Goal: Navigation & Orientation: Find specific page/section

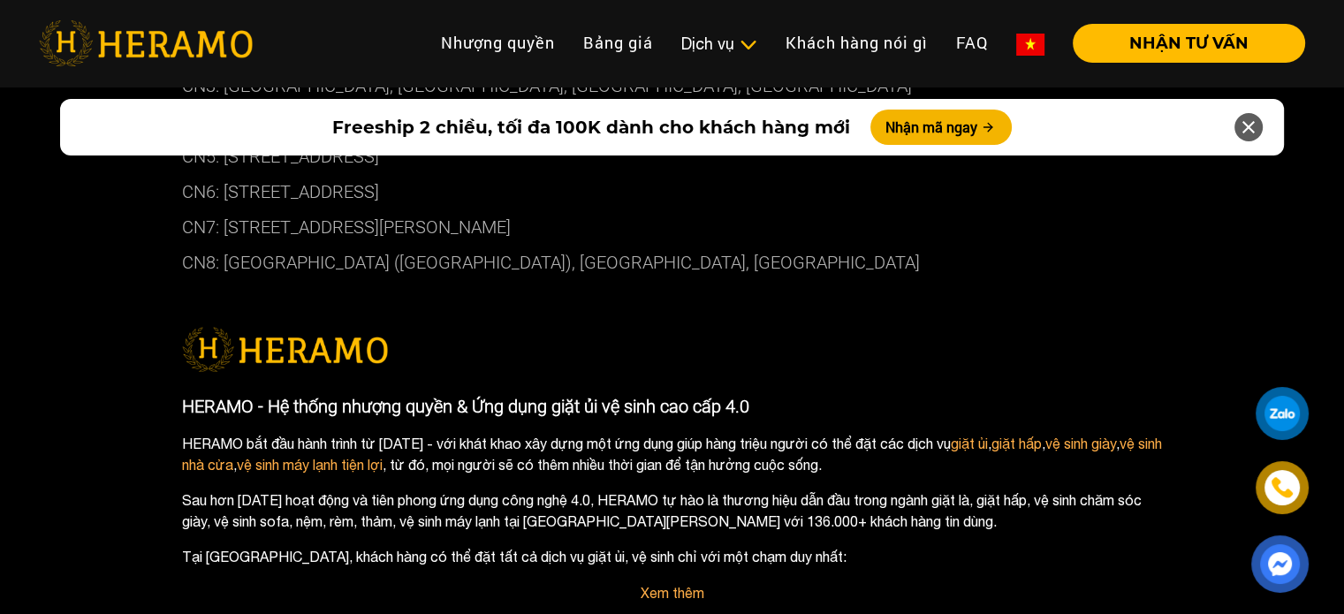
scroll to position [10318, 0]
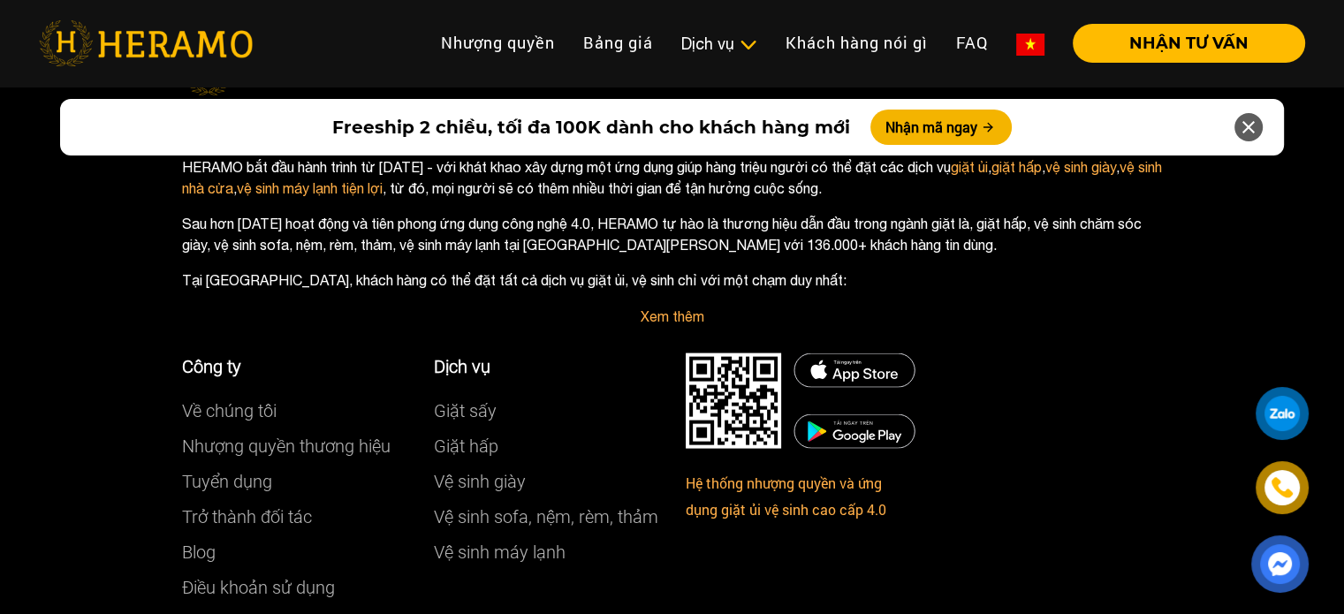
drag, startPoint x: 0, startPoint y: 0, endPoint x: 1355, endPoint y: 602, distance: 1482.5
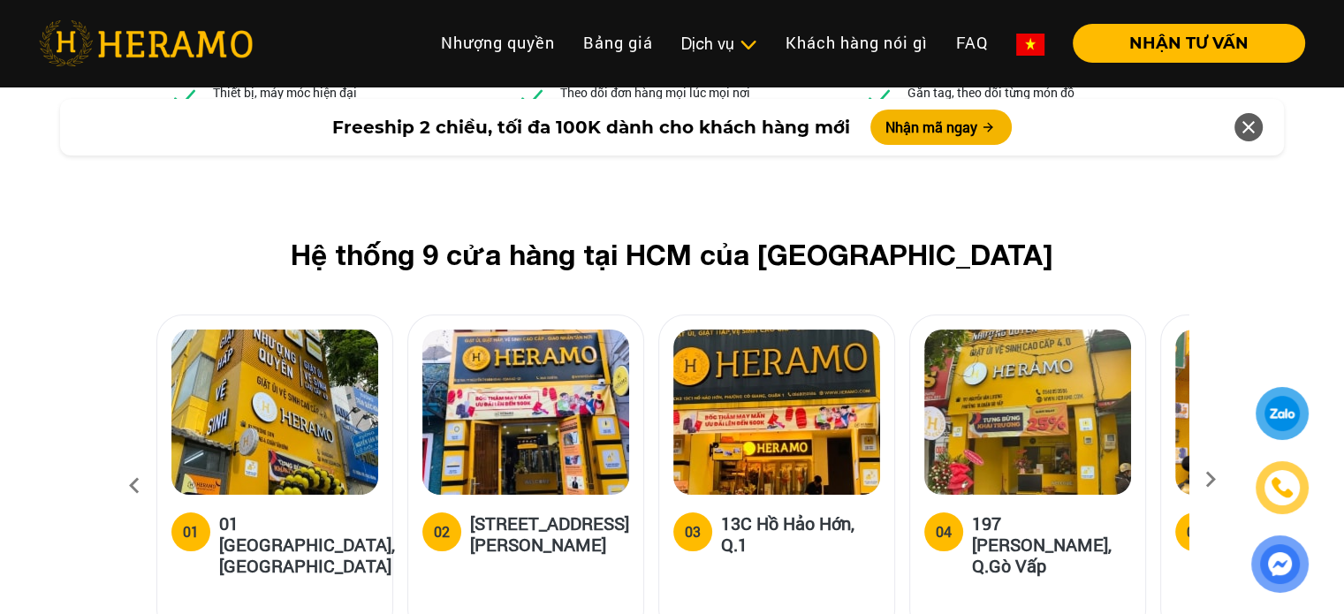
scroll to position [6643, 0]
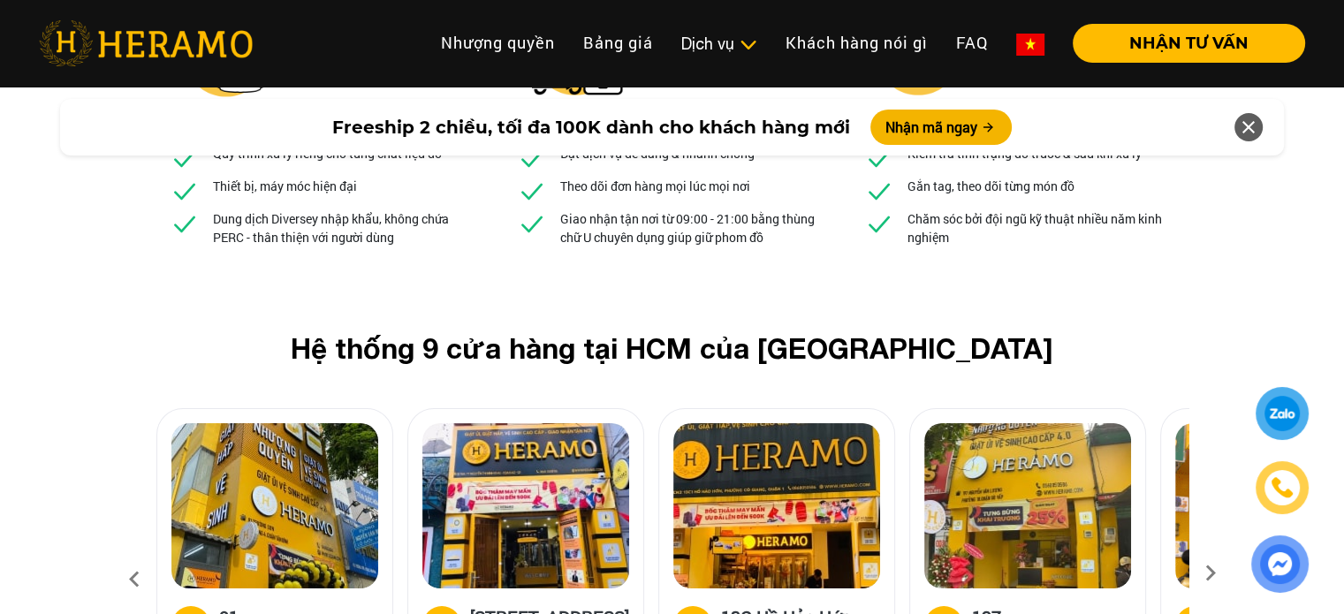
click at [1204, 573] on icon at bounding box center [1210, 578] width 32 height 11
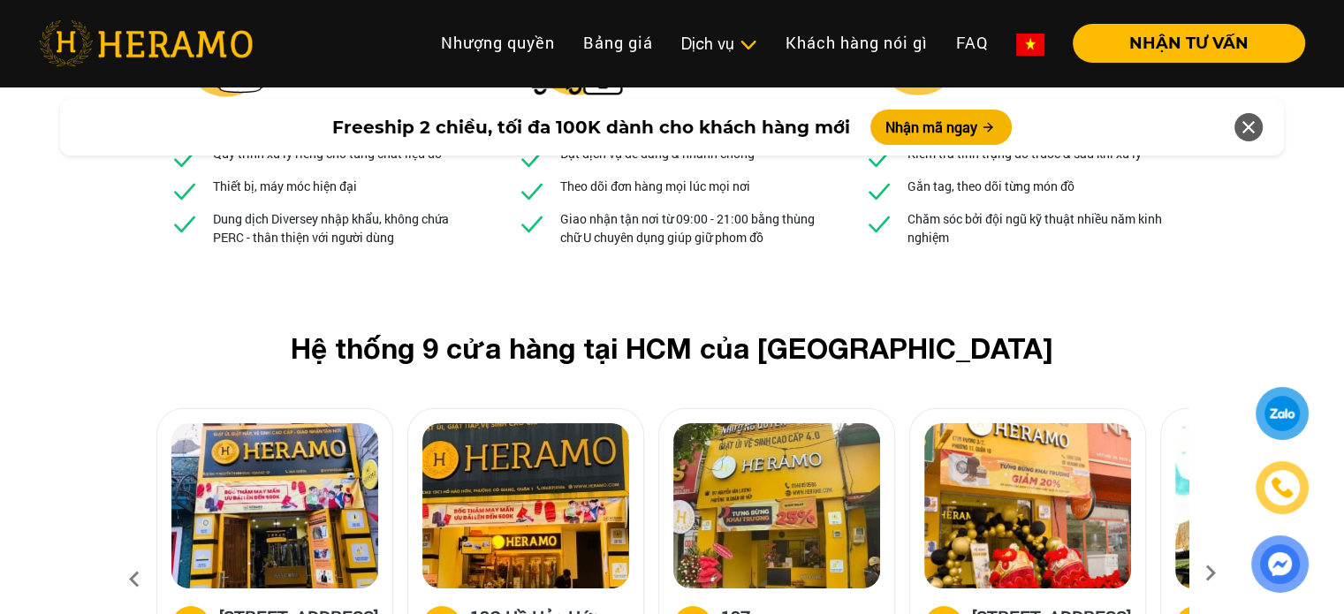
click at [1204, 573] on icon at bounding box center [1210, 578] width 32 height 11
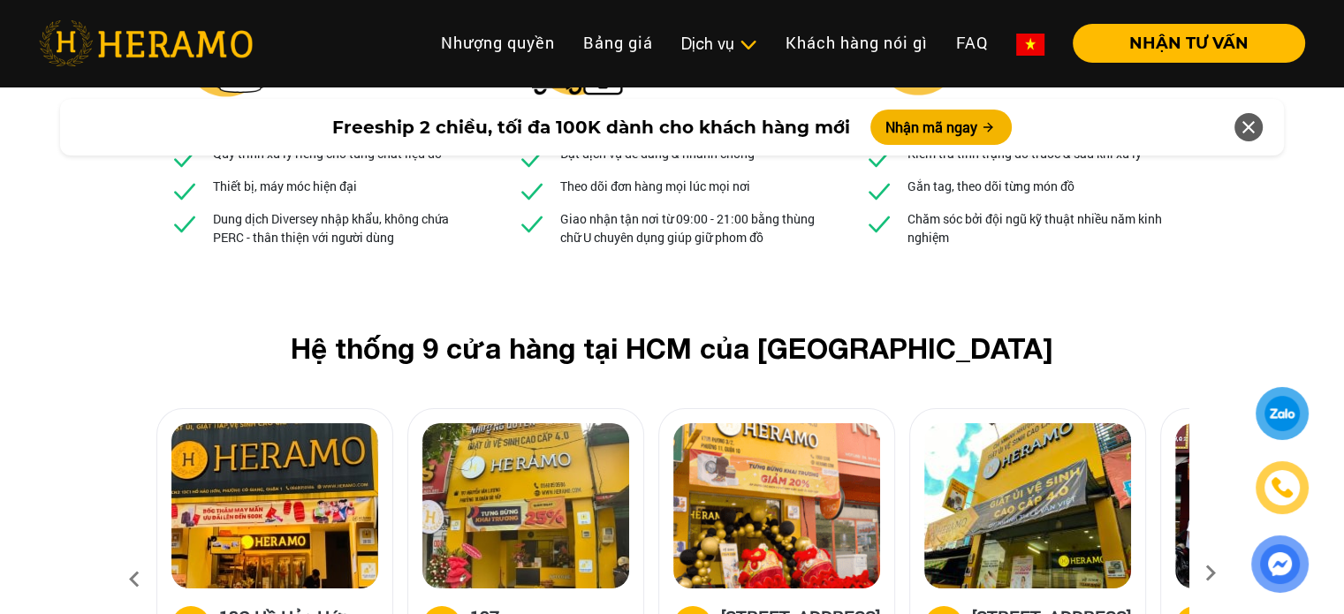
click at [1204, 573] on icon at bounding box center [1210, 578] width 32 height 11
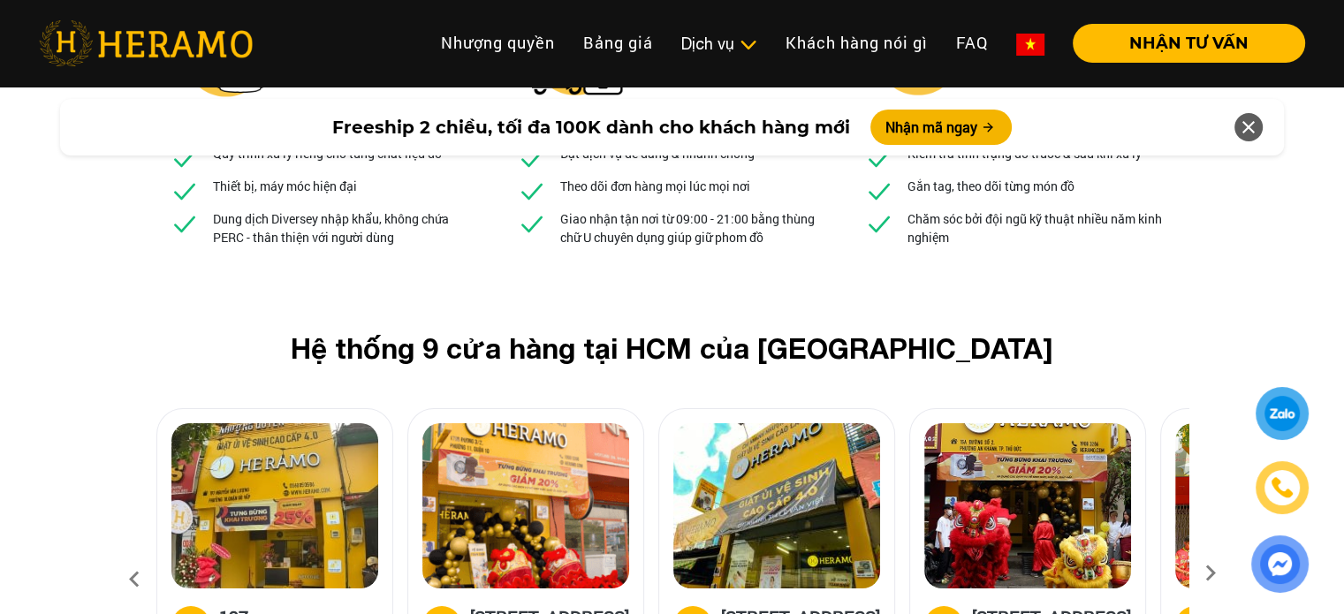
click at [1204, 573] on icon at bounding box center [1210, 578] width 32 height 11
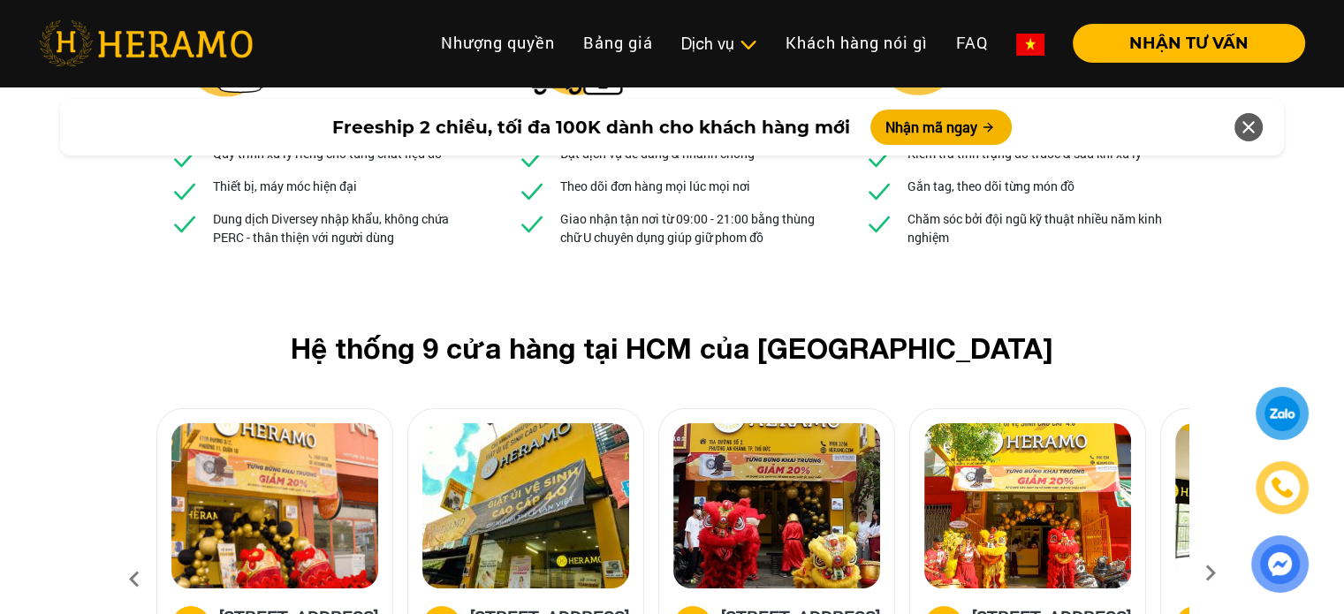
click at [1204, 573] on icon at bounding box center [1210, 578] width 32 height 11
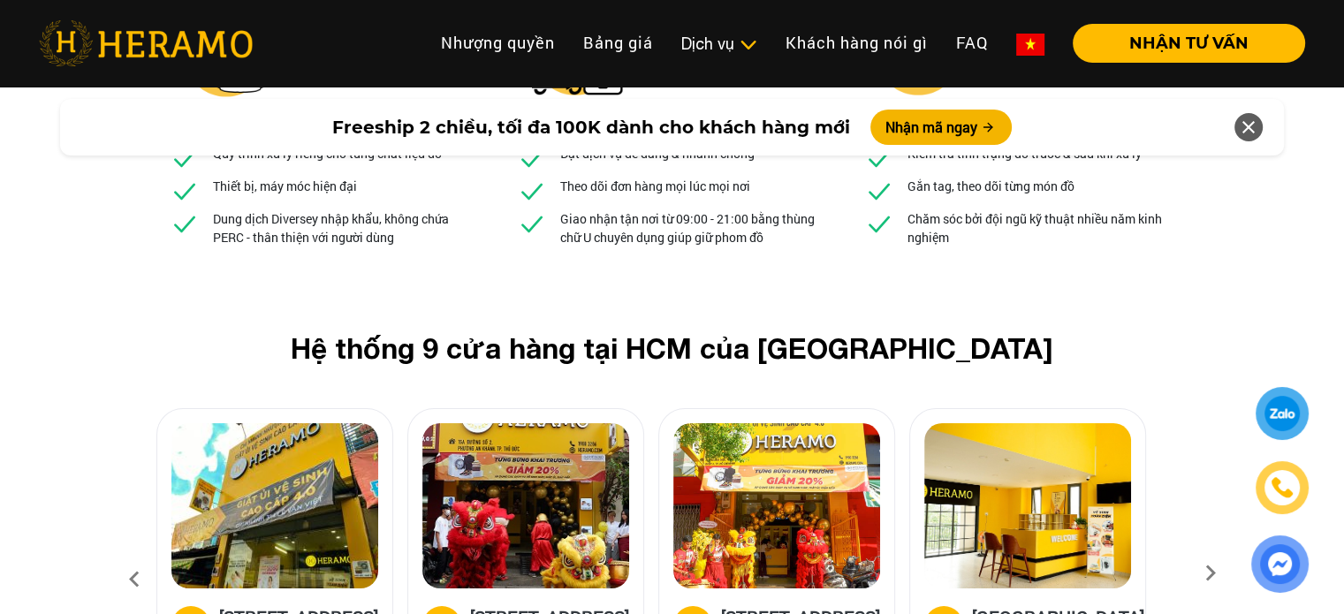
click at [1204, 573] on icon at bounding box center [1210, 578] width 32 height 11
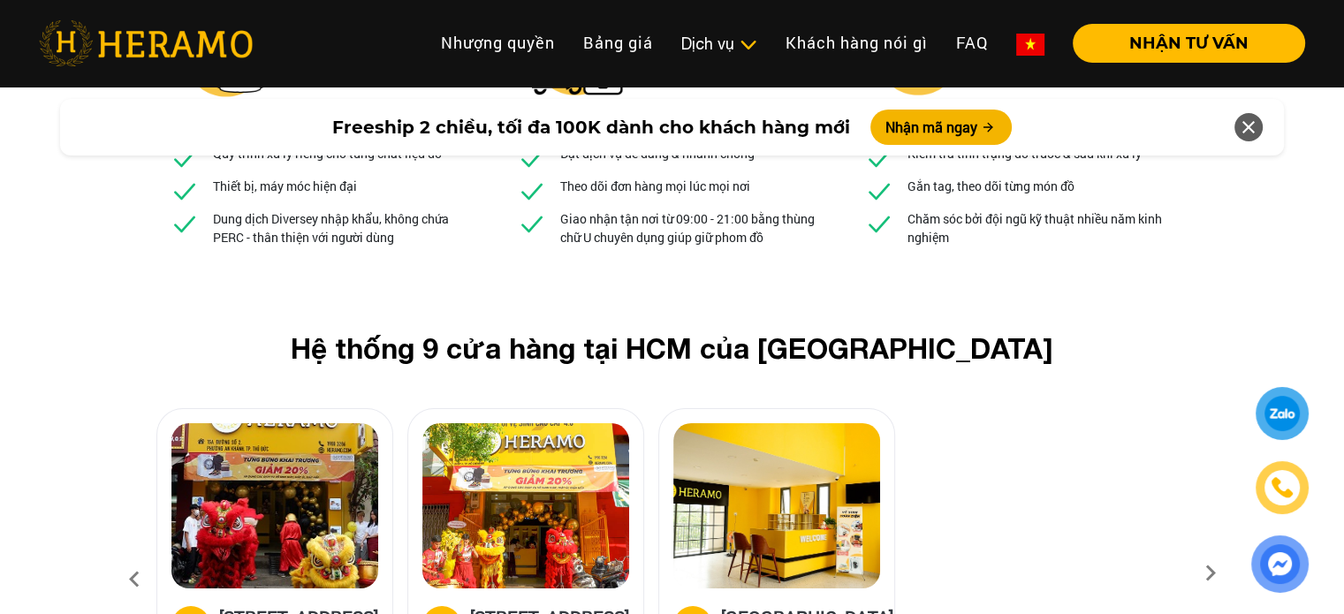
click at [1204, 573] on icon at bounding box center [1210, 578] width 32 height 11
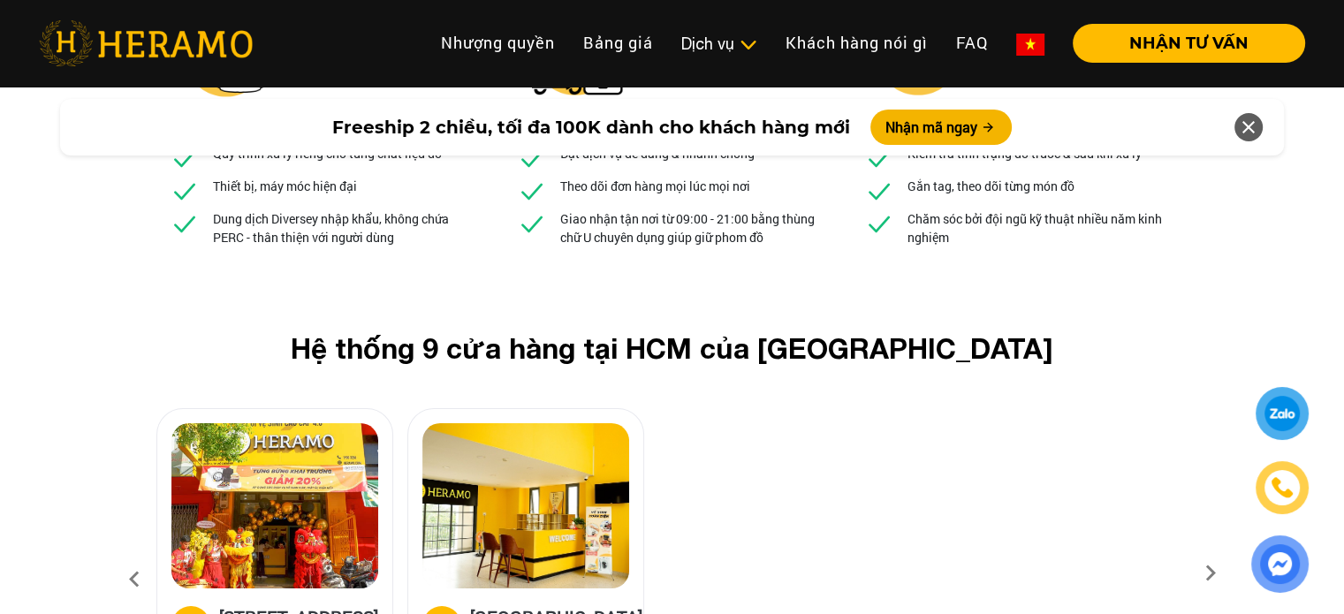
click at [1204, 573] on icon at bounding box center [1210, 578] width 32 height 11
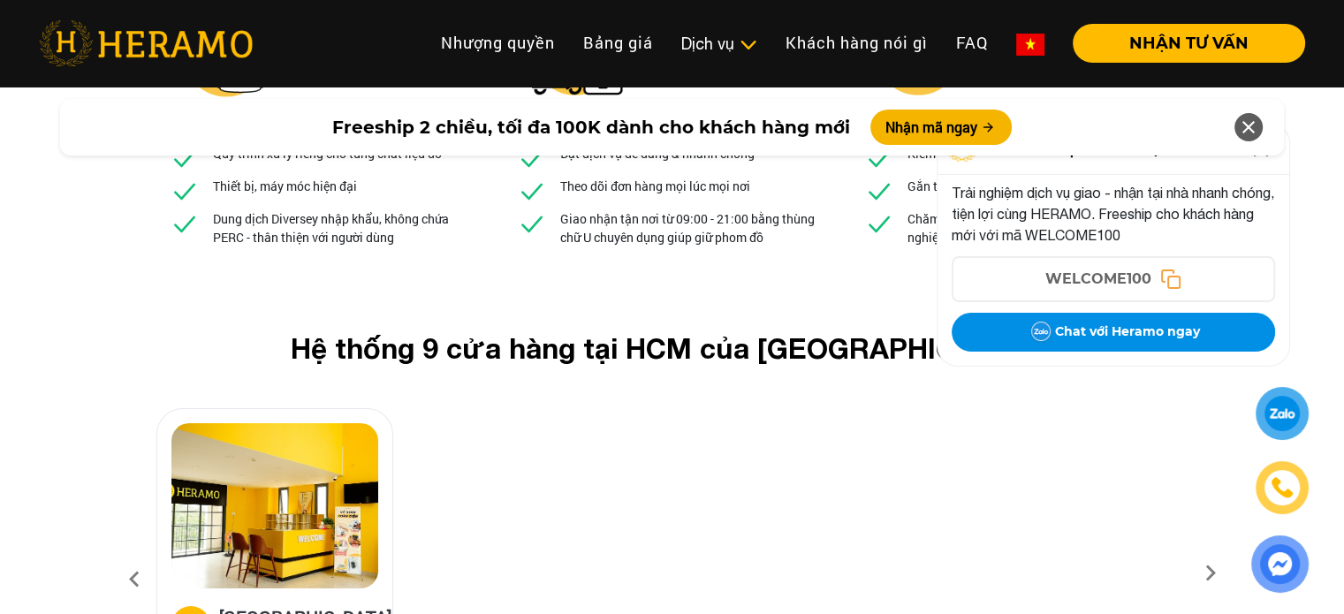
click at [1253, 125] on icon at bounding box center [1248, 127] width 21 height 32
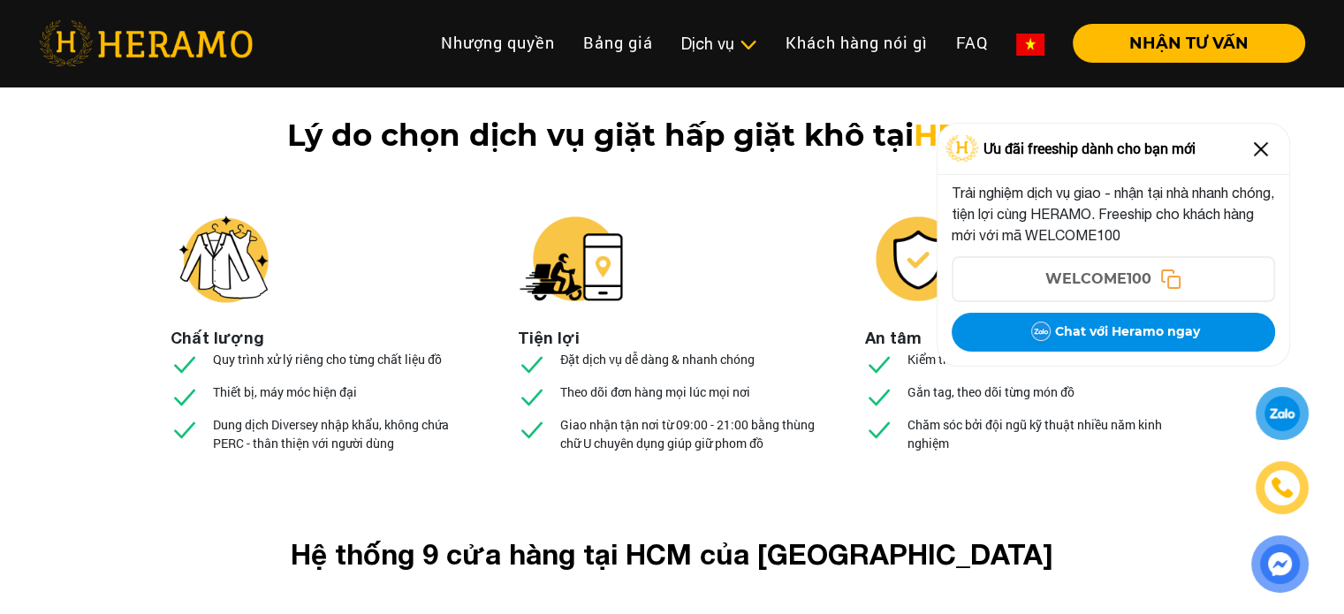
scroll to position [6289, 0]
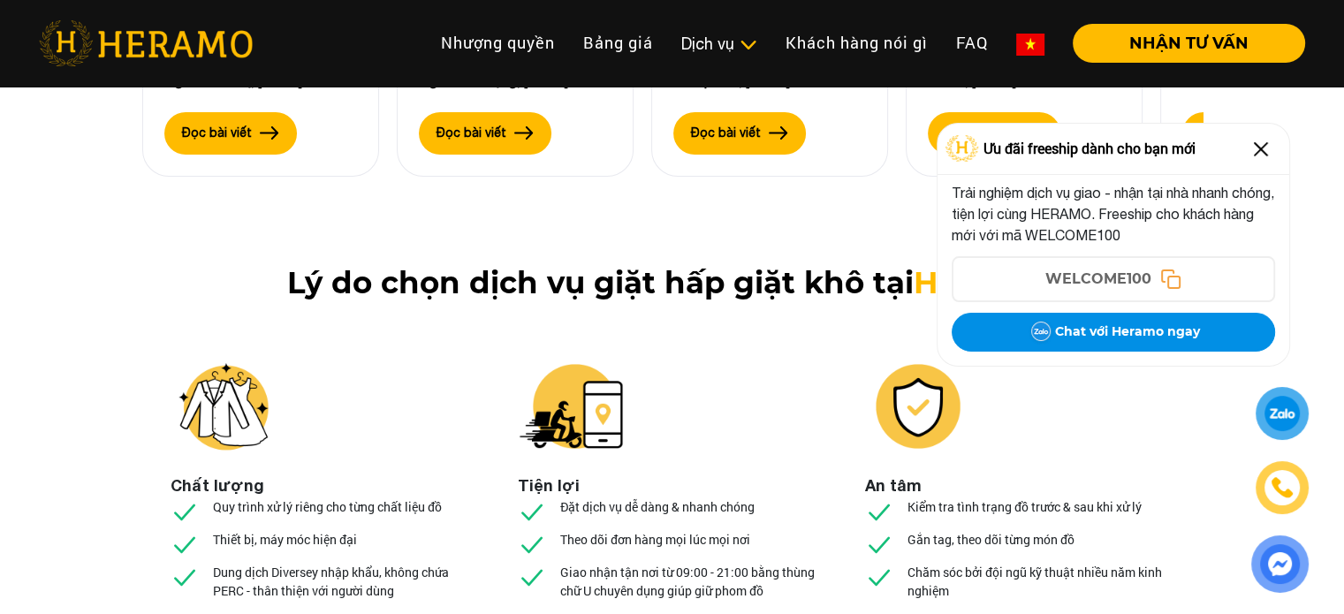
click at [1256, 154] on img at bounding box center [1260, 149] width 28 height 28
